Goal: Transaction & Acquisition: Purchase product/service

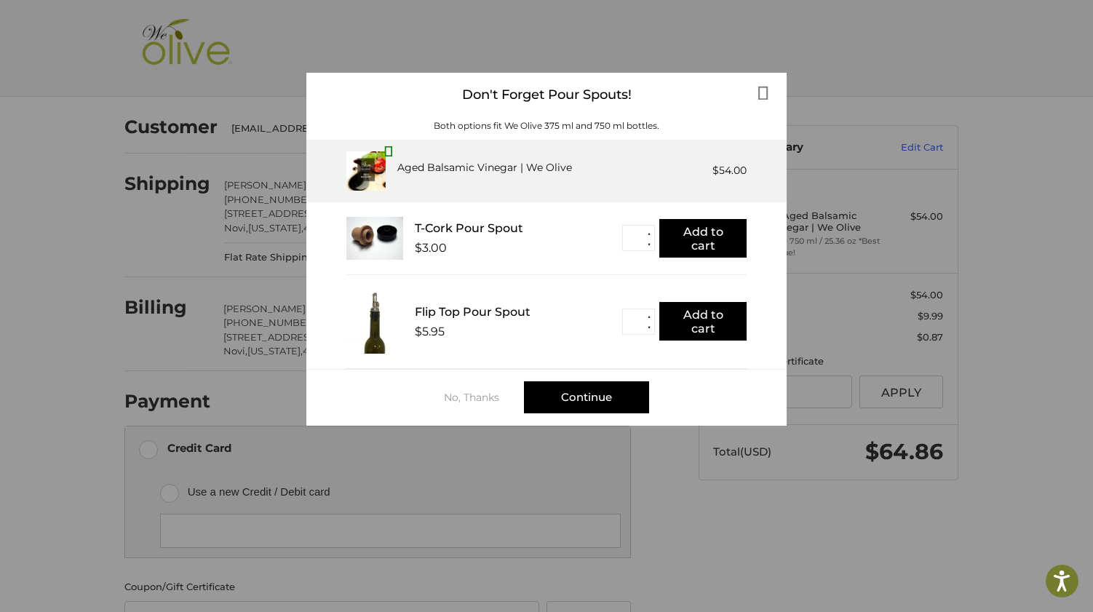
click at [594, 398] on div "Continue" at bounding box center [586, 397] width 125 height 32
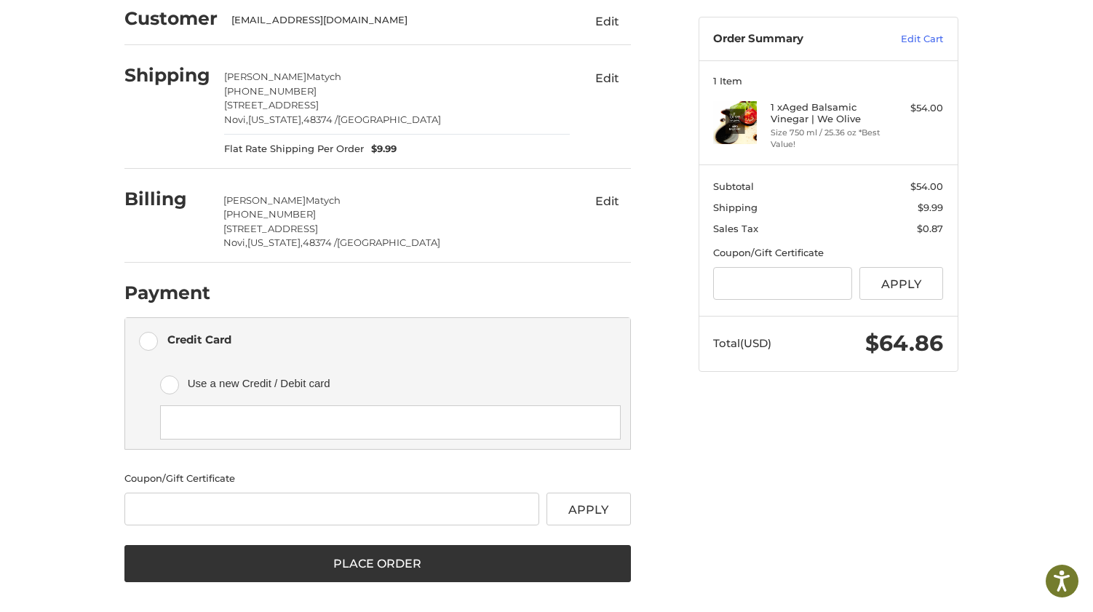
scroll to position [108, 0]
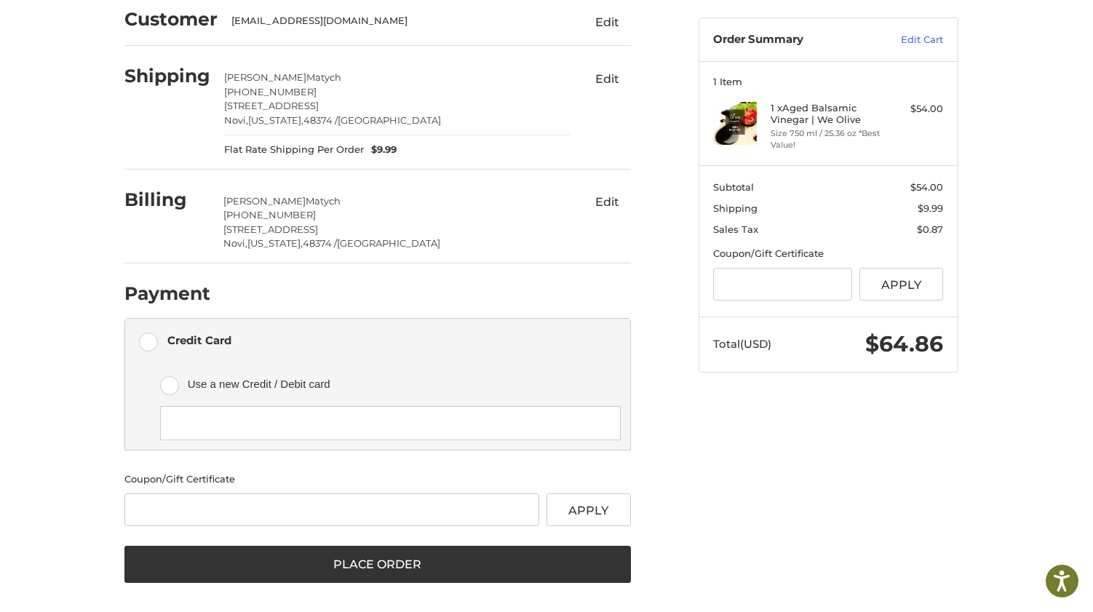
click at [178, 379] on label "Use a new Credit / Debit card" at bounding box center [390, 384] width 460 height 44
click at [151, 336] on label "Credit Card" at bounding box center [377, 341] width 505 height 44
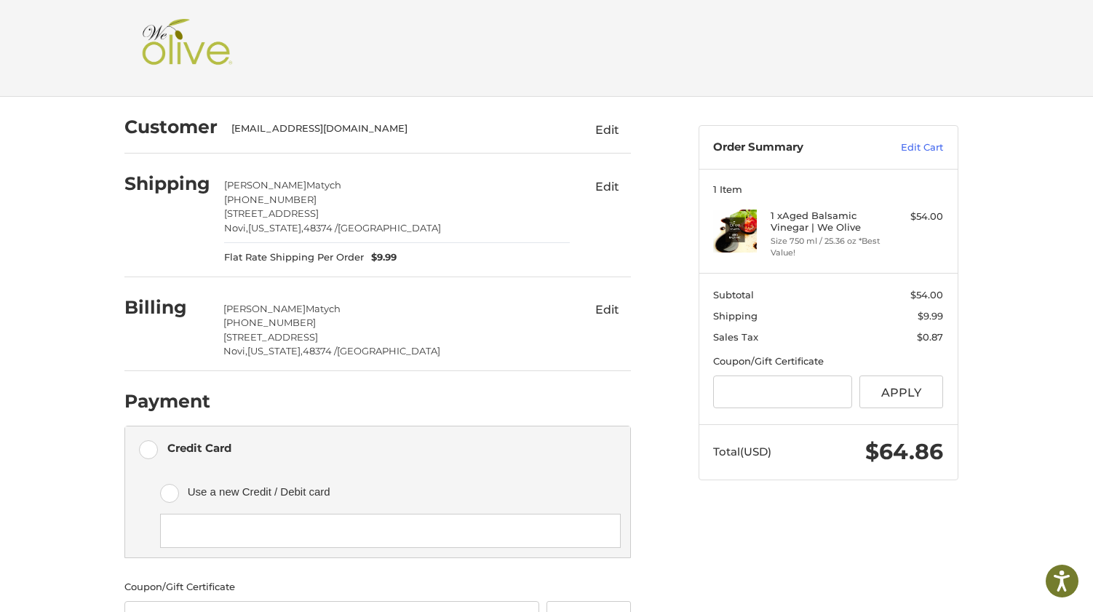
scroll to position [0, 0]
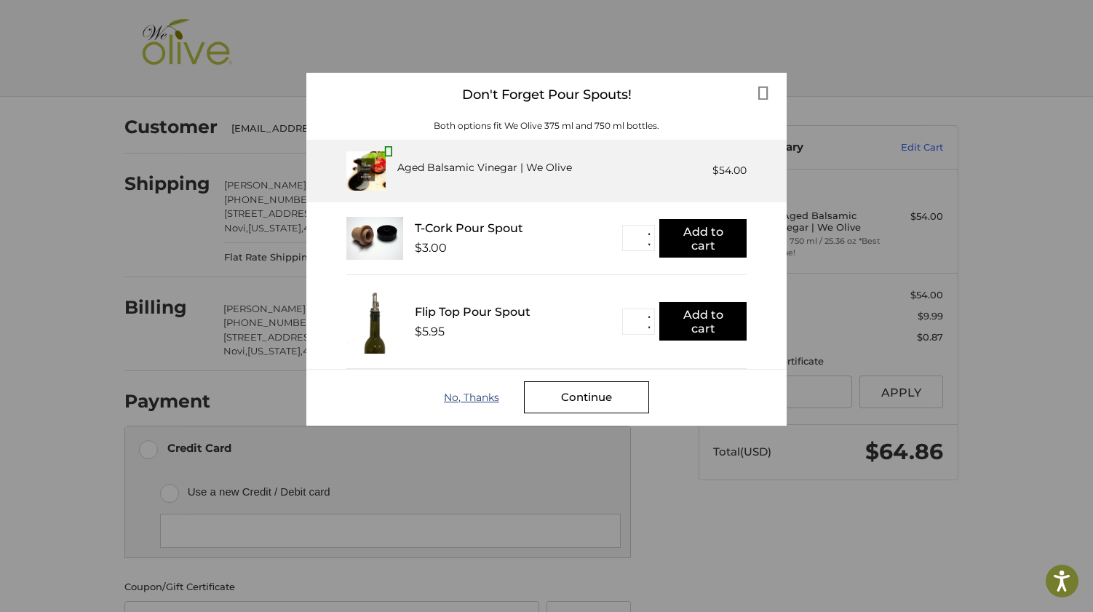
click at [474, 398] on div "No, Thanks" at bounding box center [484, 398] width 80 height 12
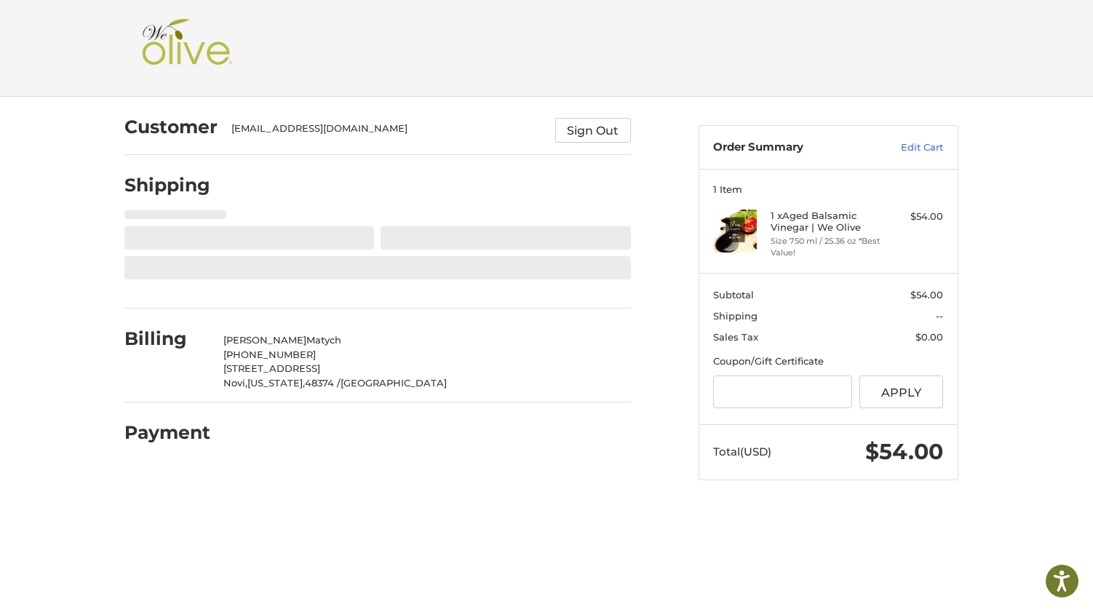
select select "**"
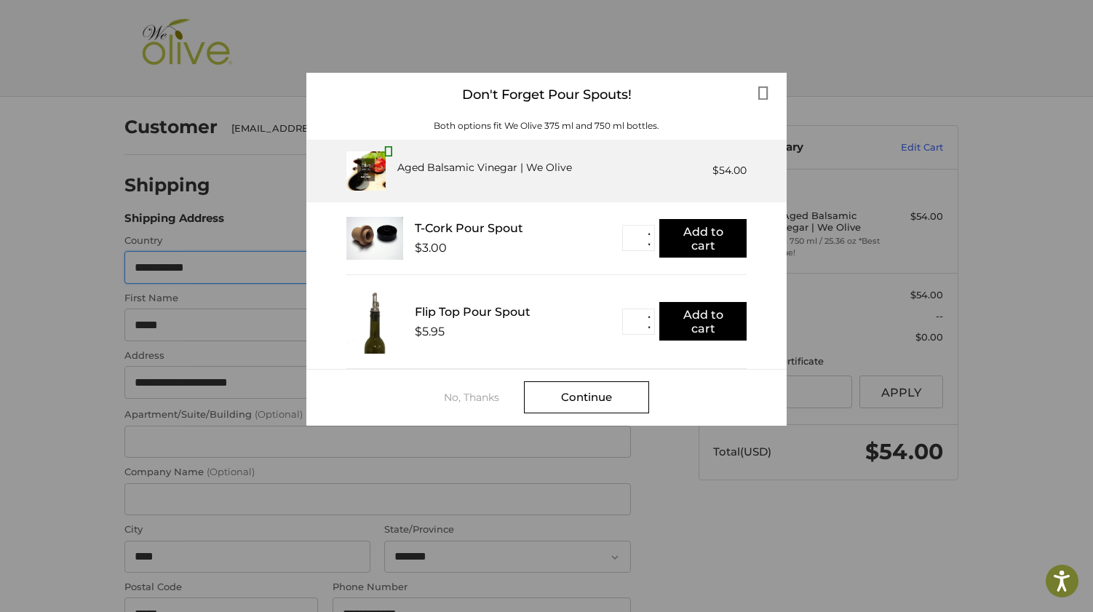
select select "**"
click at [478, 396] on div "No, Thanks" at bounding box center [484, 398] width 80 height 12
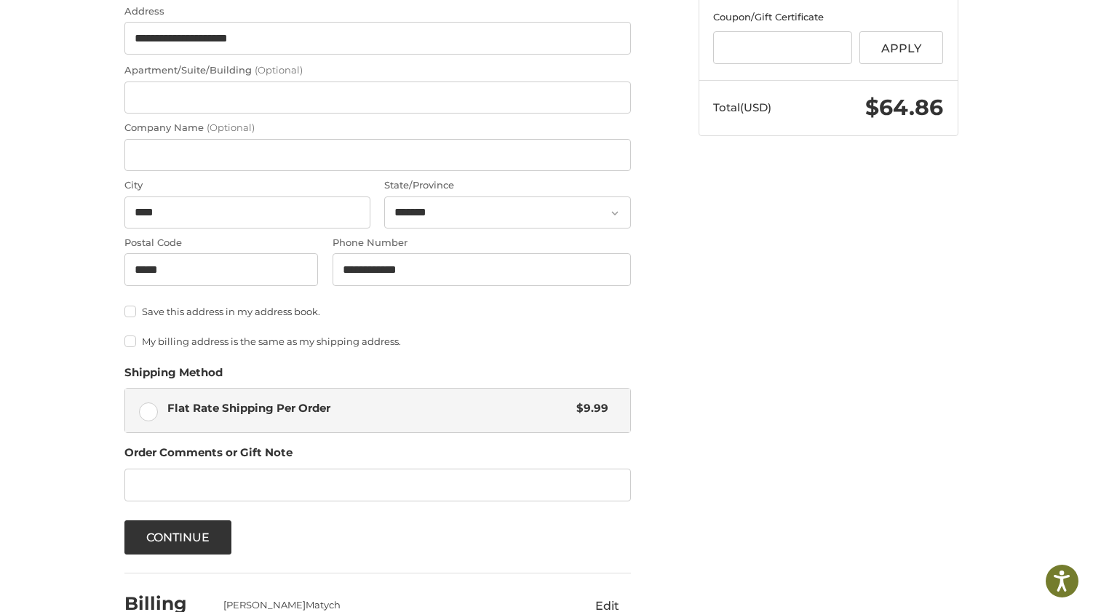
scroll to position [340, 0]
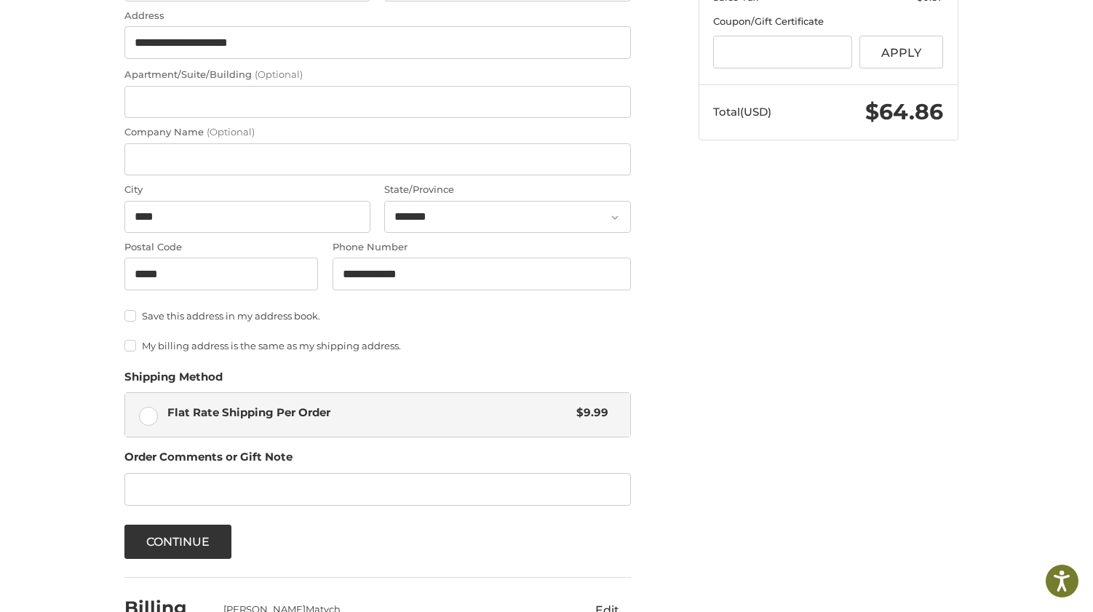
click at [127, 342] on label "My billing address is the same as my shipping address." at bounding box center [377, 346] width 507 height 12
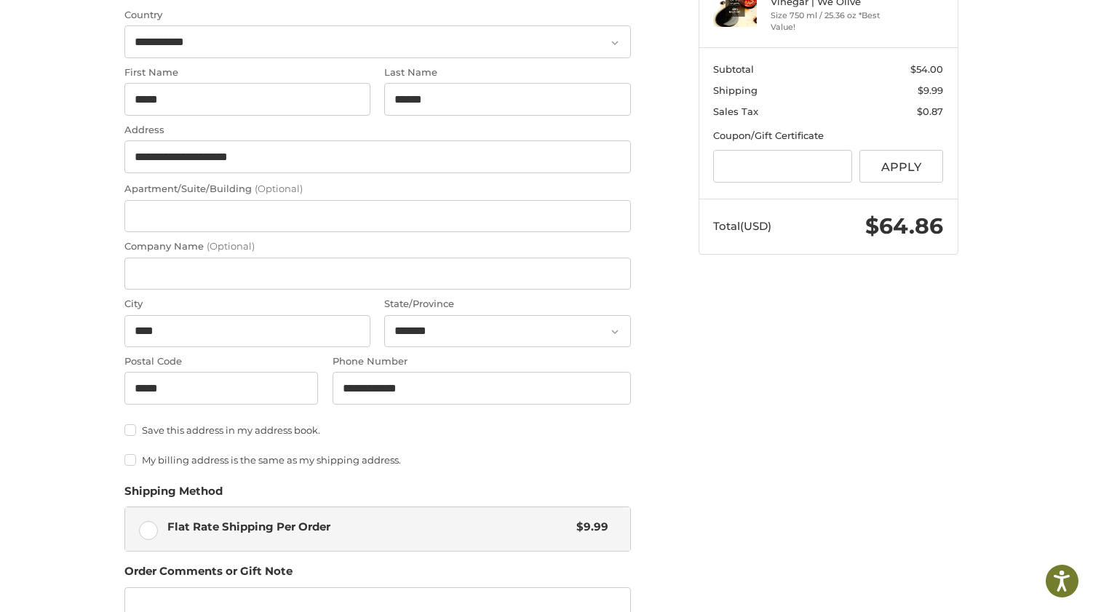
scroll to position [229, 0]
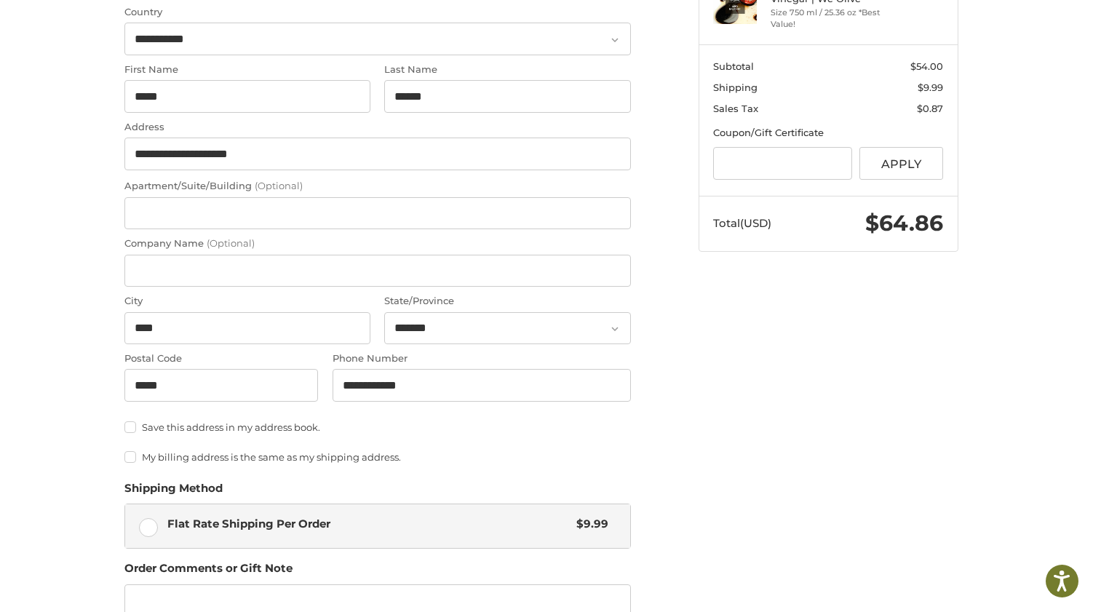
click at [133, 423] on label "Save this address in my address book." at bounding box center [377, 427] width 507 height 12
click at [132, 455] on label "My billing address is the same as my shipping address." at bounding box center [377, 457] width 507 height 12
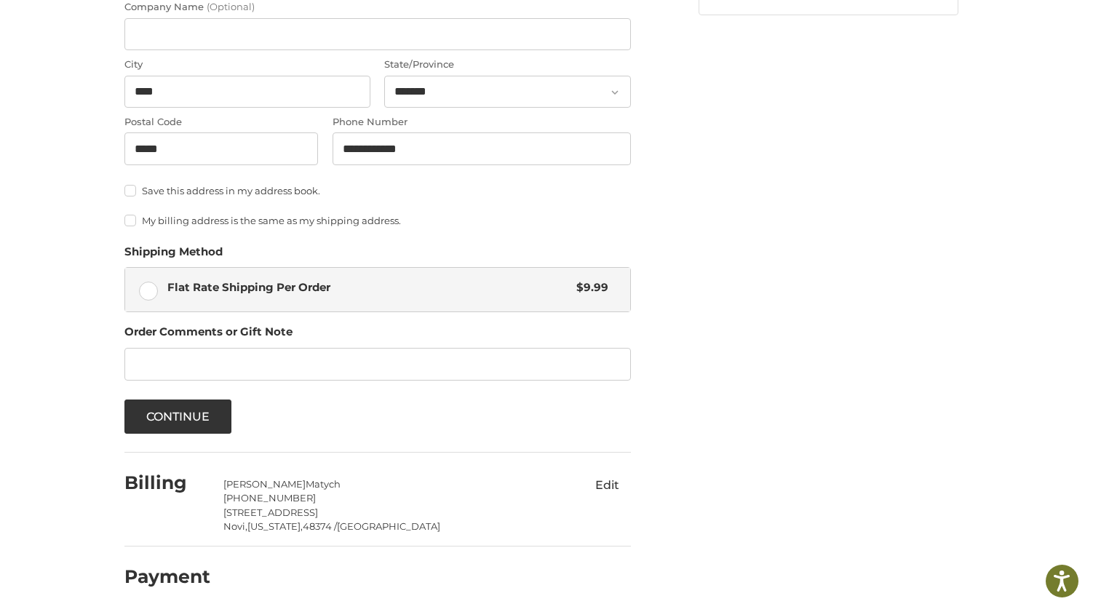
scroll to position [464, 0]
click at [175, 412] on button "Continue" at bounding box center [178, 418] width 108 height 34
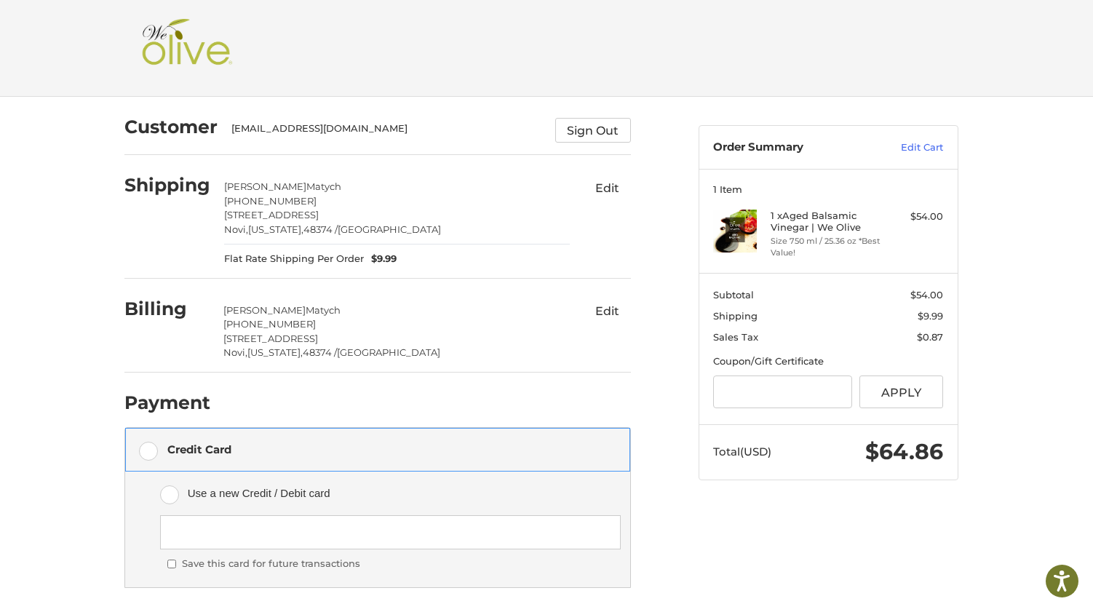
scroll to position [0, 0]
